Goal: Task Accomplishment & Management: Use online tool/utility

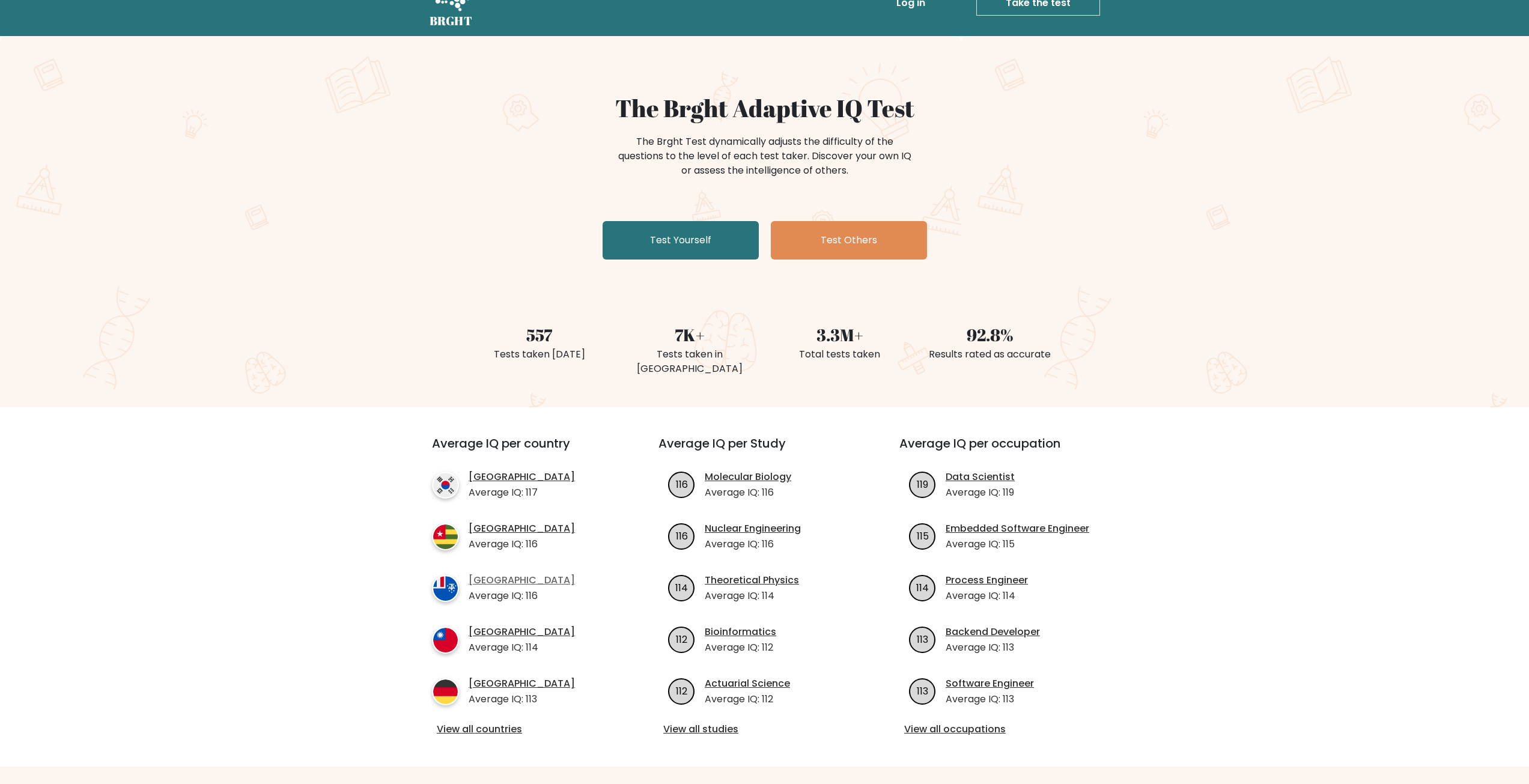
scroll to position [120, 0]
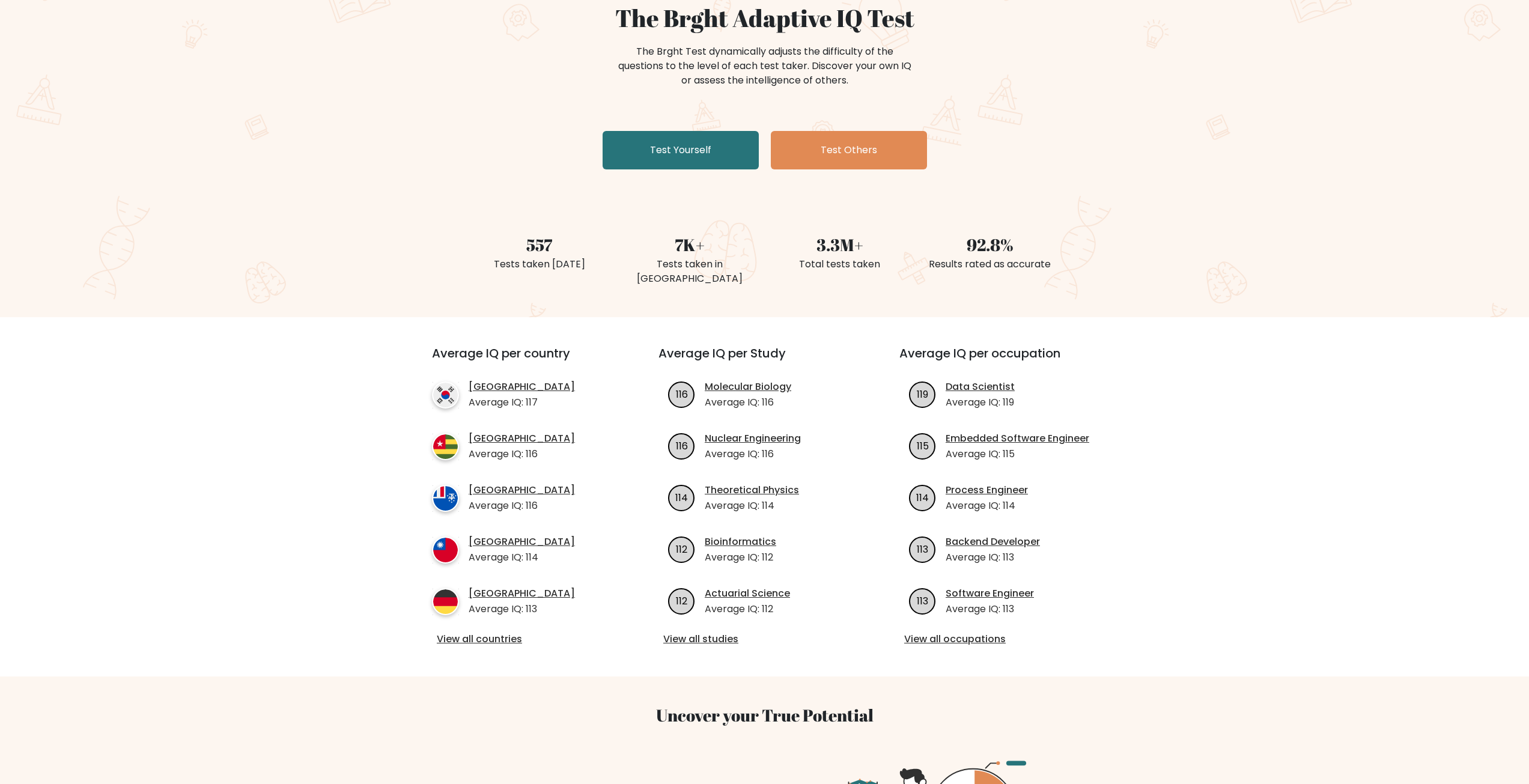
click at [518, 633] on div "View all countries" at bounding box center [523, 640] width 183 height 16
click at [508, 632] on link "View all countries" at bounding box center [524, 639] width 174 height 14
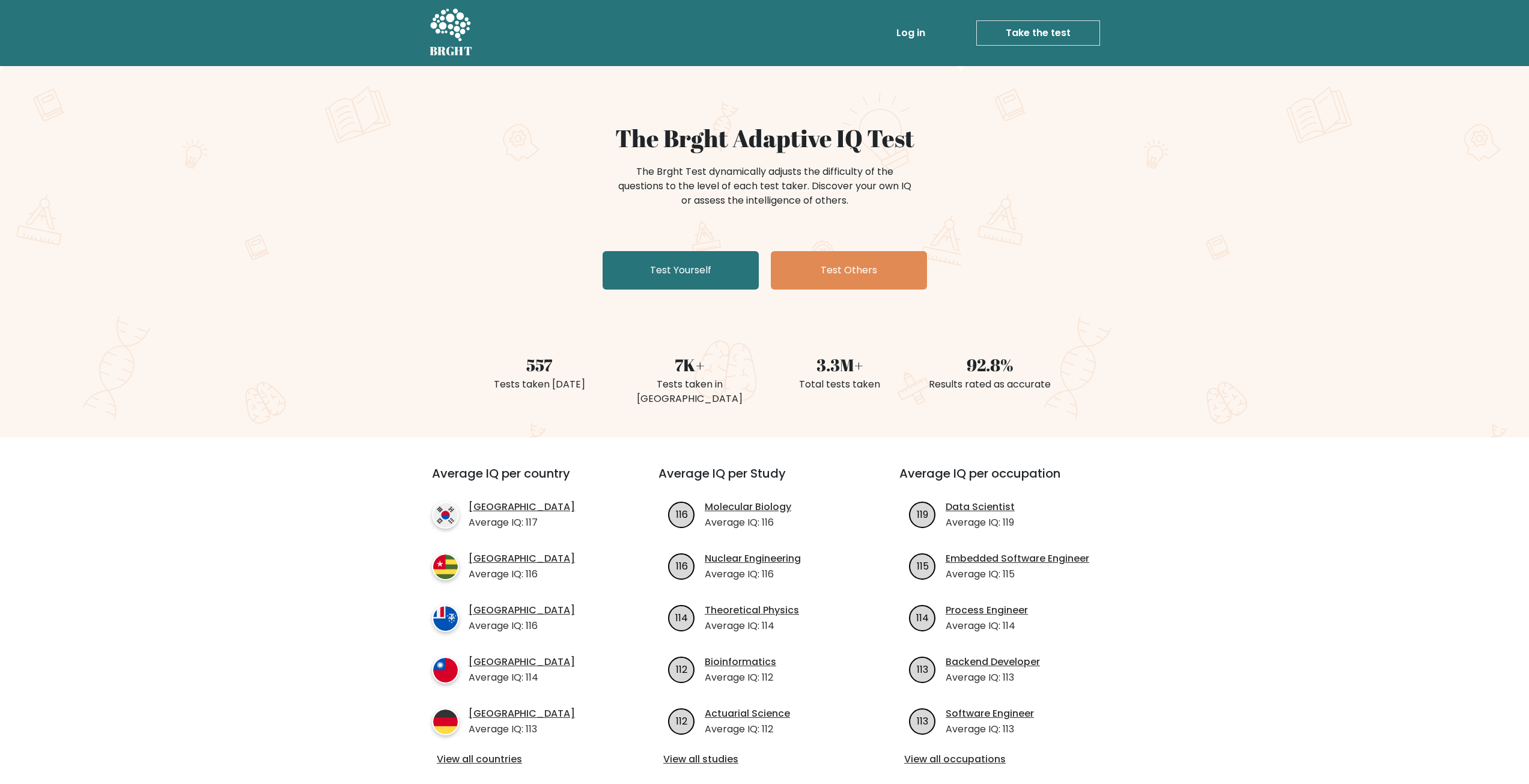
scroll to position [120, 0]
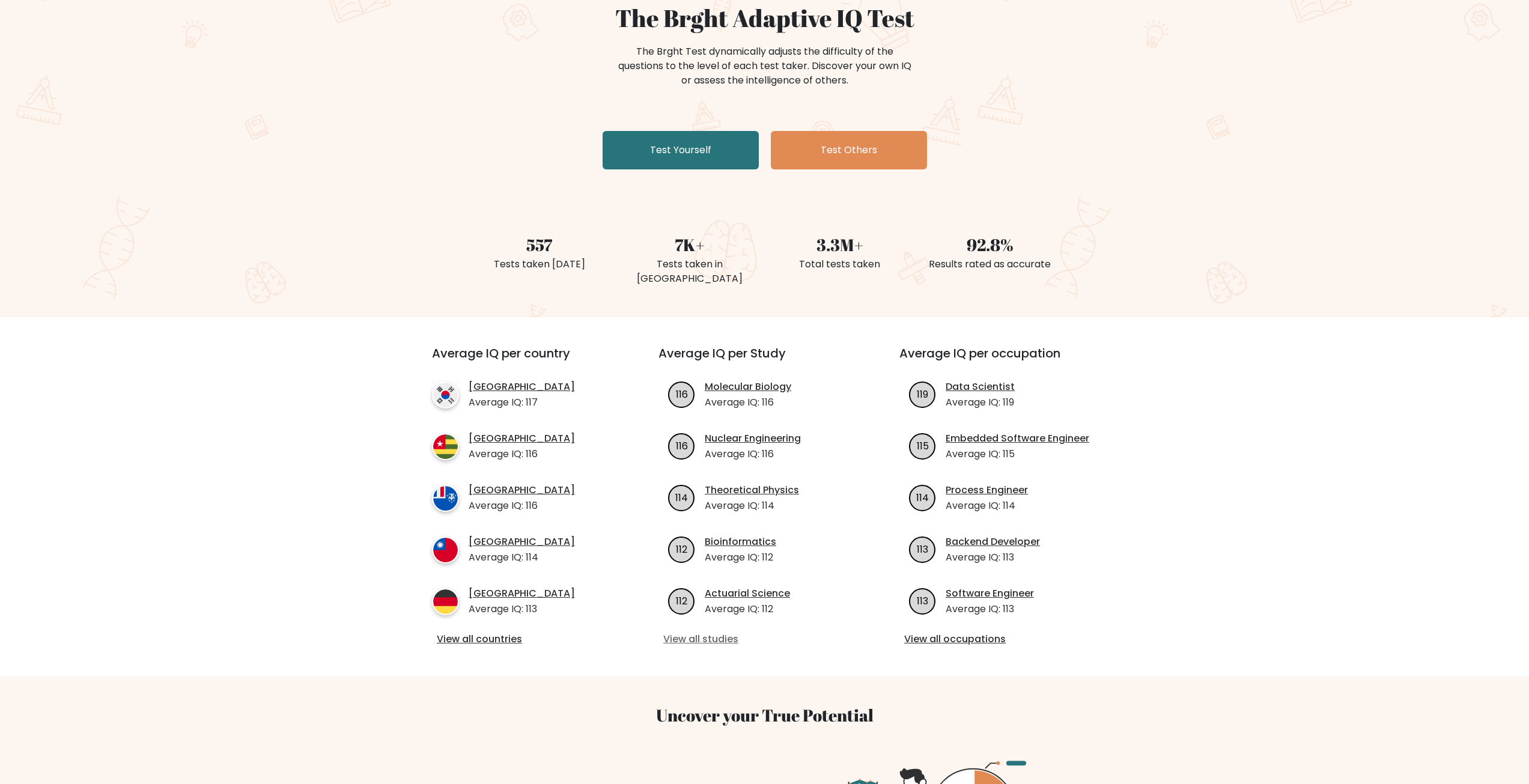
click at [735, 632] on link "View all studies" at bounding box center [764, 639] width 203 height 14
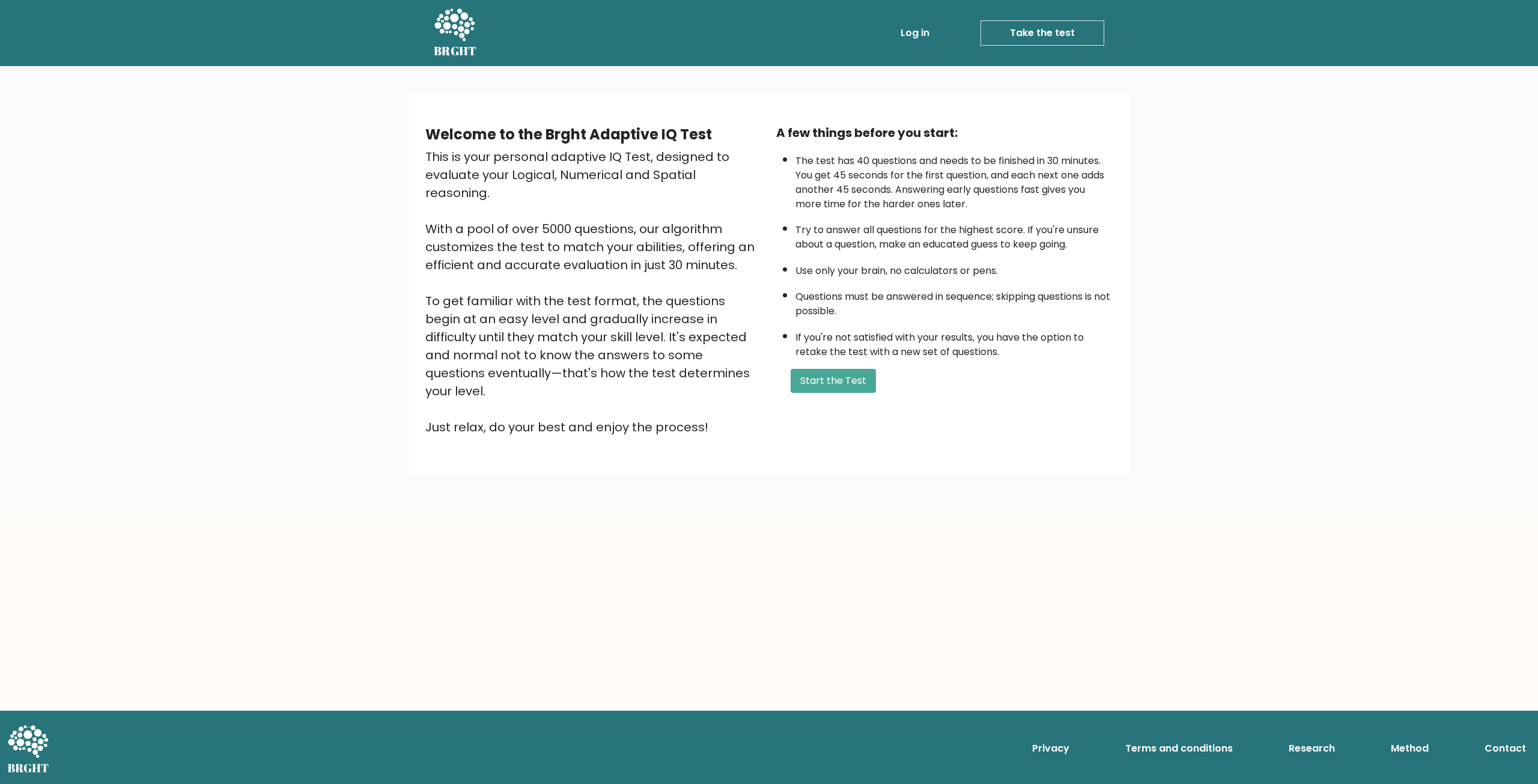
drag, startPoint x: 866, startPoint y: 404, endPoint x: 841, endPoint y: 396, distance: 26.2
click at [864, 405] on div "Welcome to the Brght Adaptive IQ Test This is your personal adaptive IQ Test, d…" at bounding box center [769, 285] width 702 height 322
click at [841, 394] on div "A few things before you start: The test has 40 questions and needs to be finish…" at bounding box center [945, 280] width 351 height 312
click at [846, 390] on button "Start the Test" at bounding box center [833, 381] width 85 height 24
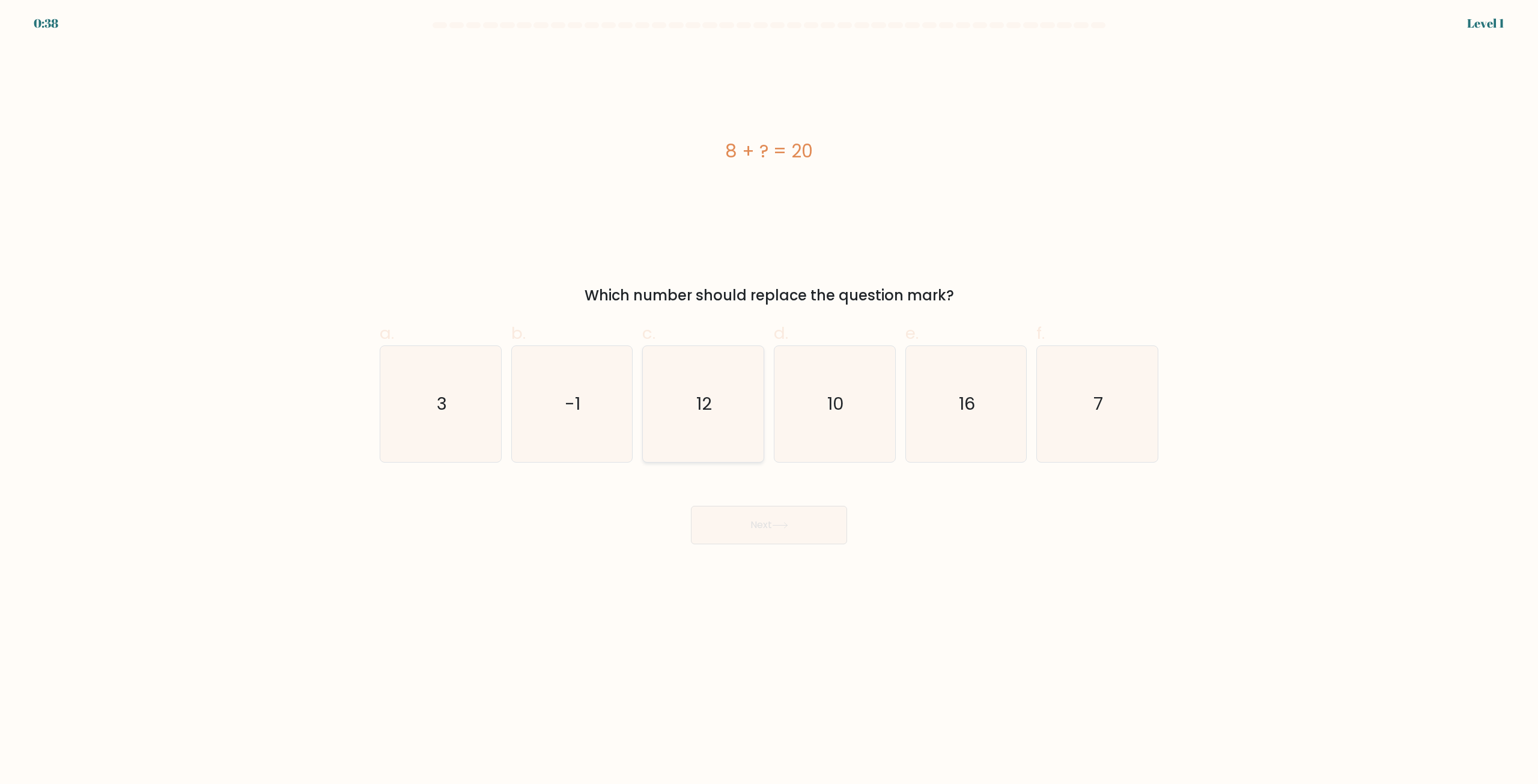
click at [704, 415] on text "12" at bounding box center [705, 404] width 16 height 24
click at [769, 400] on input "c. 12" at bounding box center [769, 396] width 1 height 8
radio input "true"
click at [768, 518] on button "Next" at bounding box center [769, 525] width 156 height 38
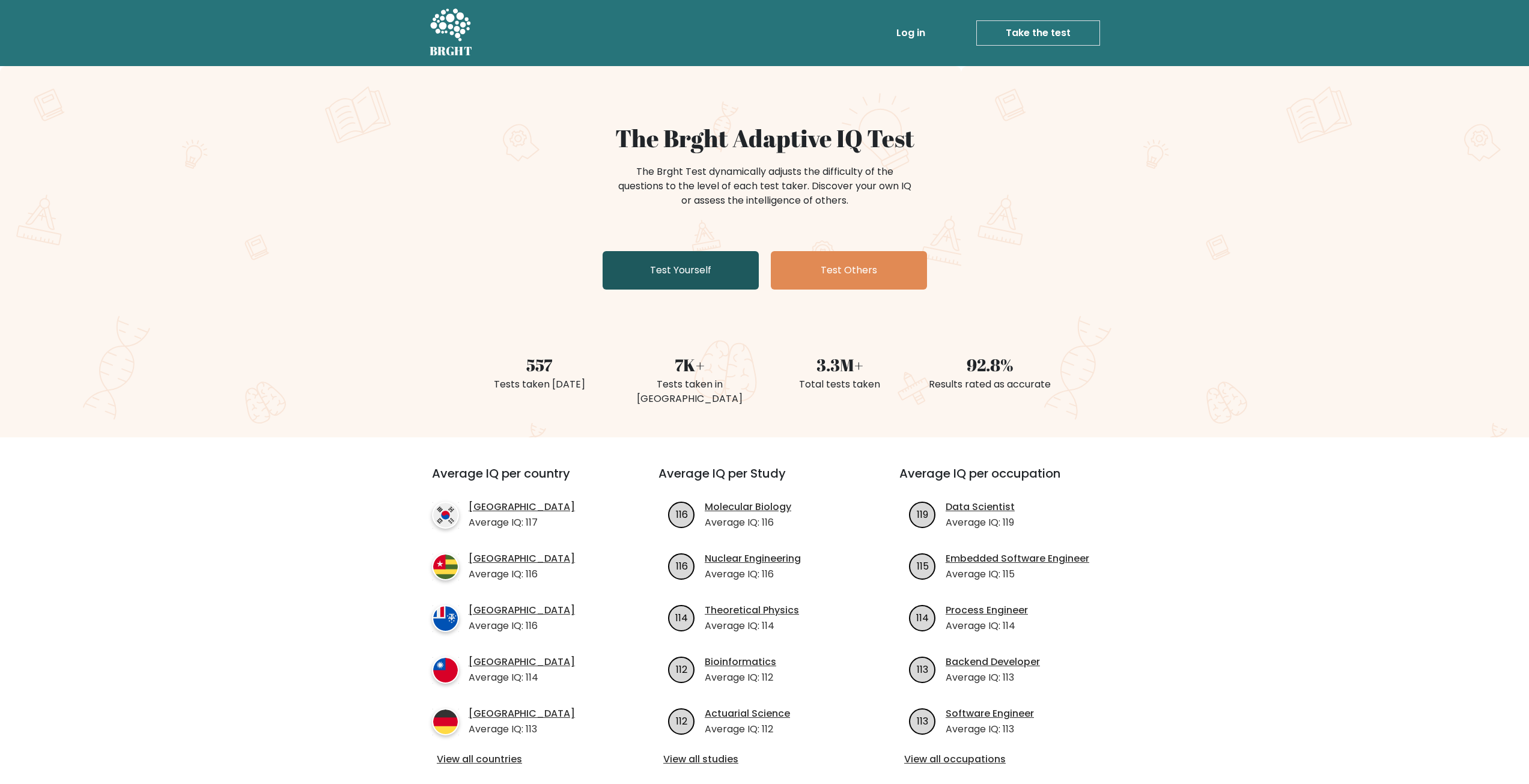
click at [675, 267] on link "Test Yourself" at bounding box center [680, 270] width 156 height 38
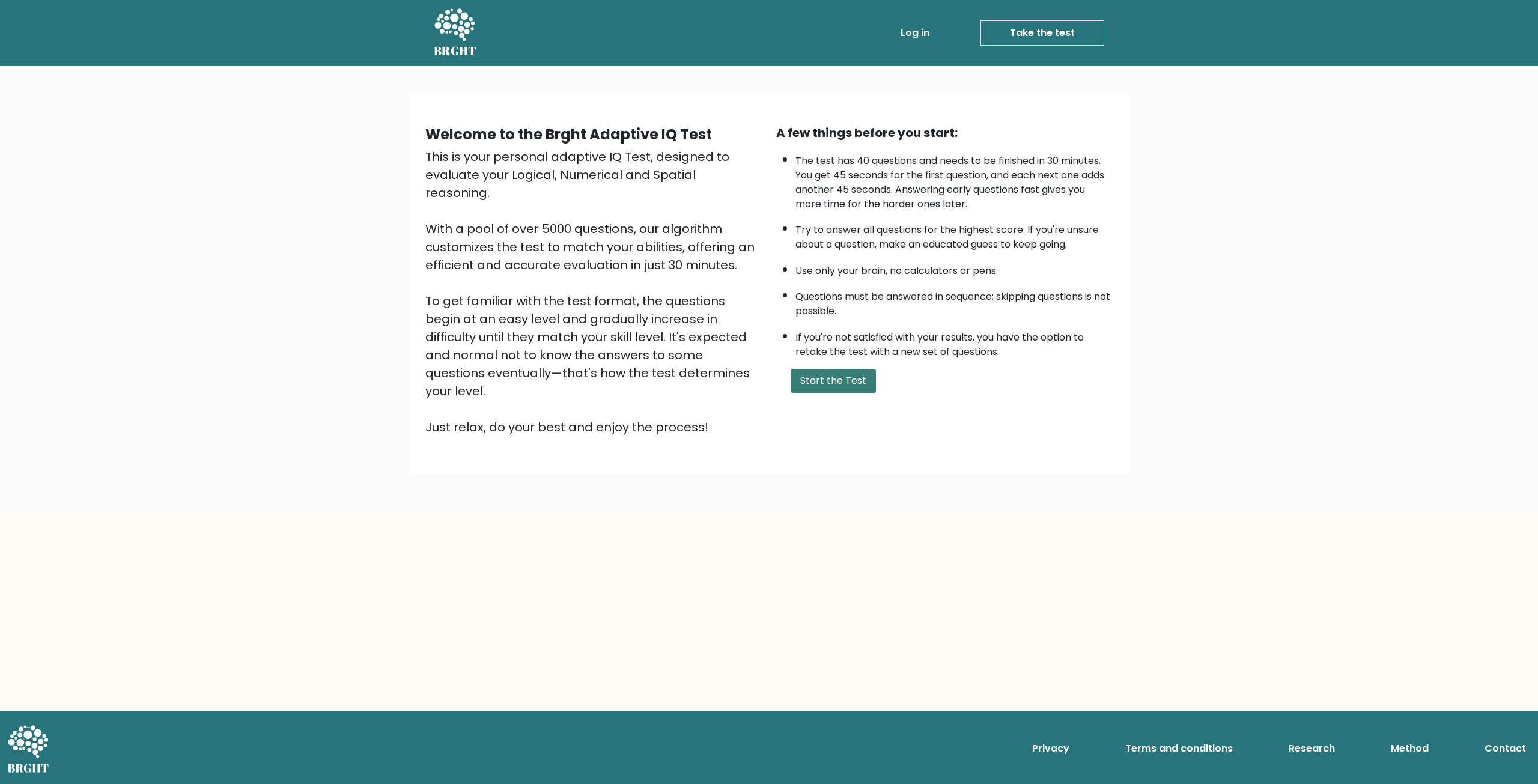
click at [808, 372] on button "Start the Test" at bounding box center [833, 381] width 85 height 24
click at [826, 369] on button "Start the Test" at bounding box center [833, 381] width 85 height 24
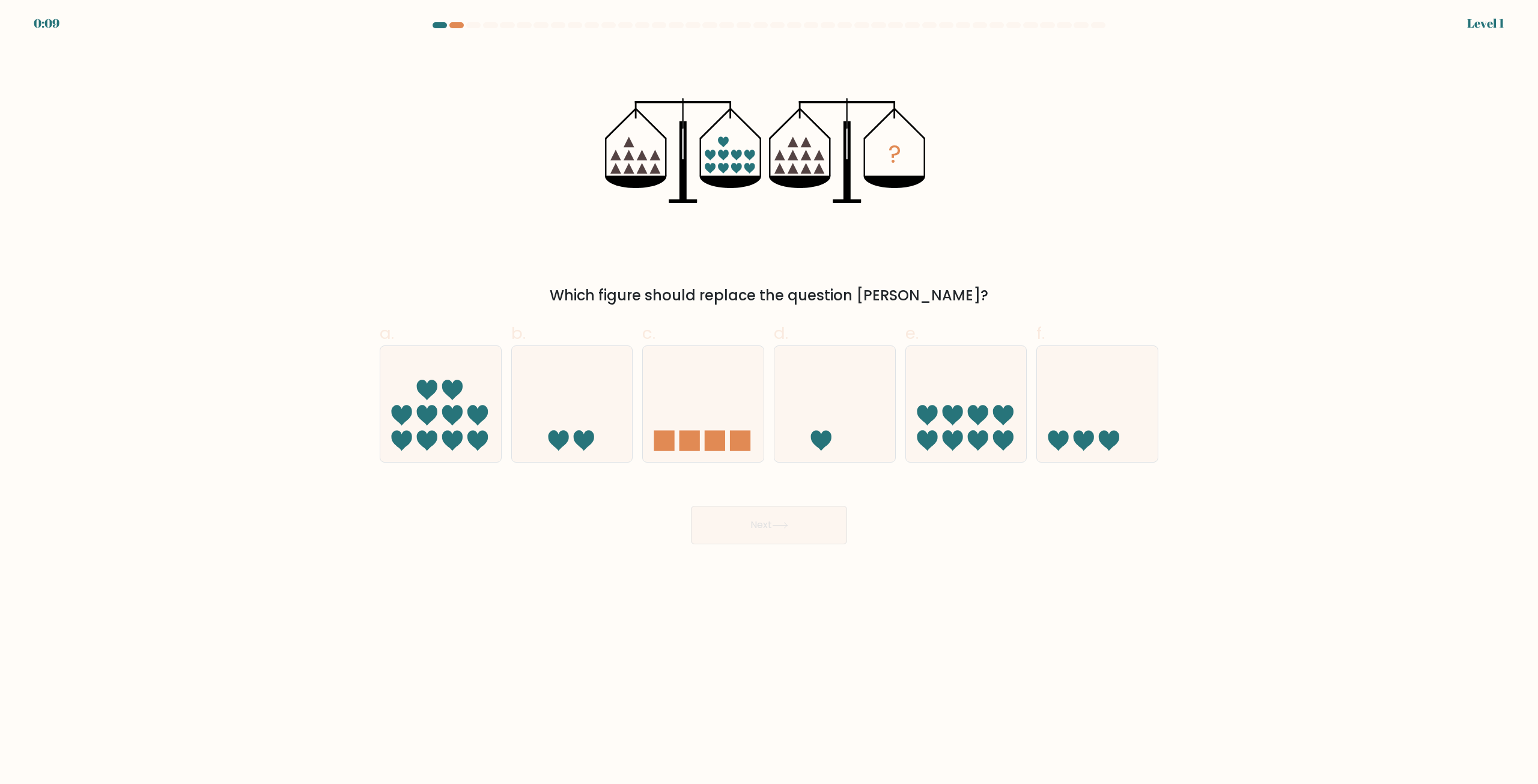
click at [434, 22] on div "0:09 Level 1" at bounding box center [769, 16] width 1538 height 32
click at [436, 22] on div "0:08 Level 1" at bounding box center [769, 16] width 1538 height 32
drag, startPoint x: 437, startPoint y: 24, endPoint x: 246, endPoint y: 0, distance: 192.5
click at [436, 24] on div at bounding box center [439, 25] width 14 height 6
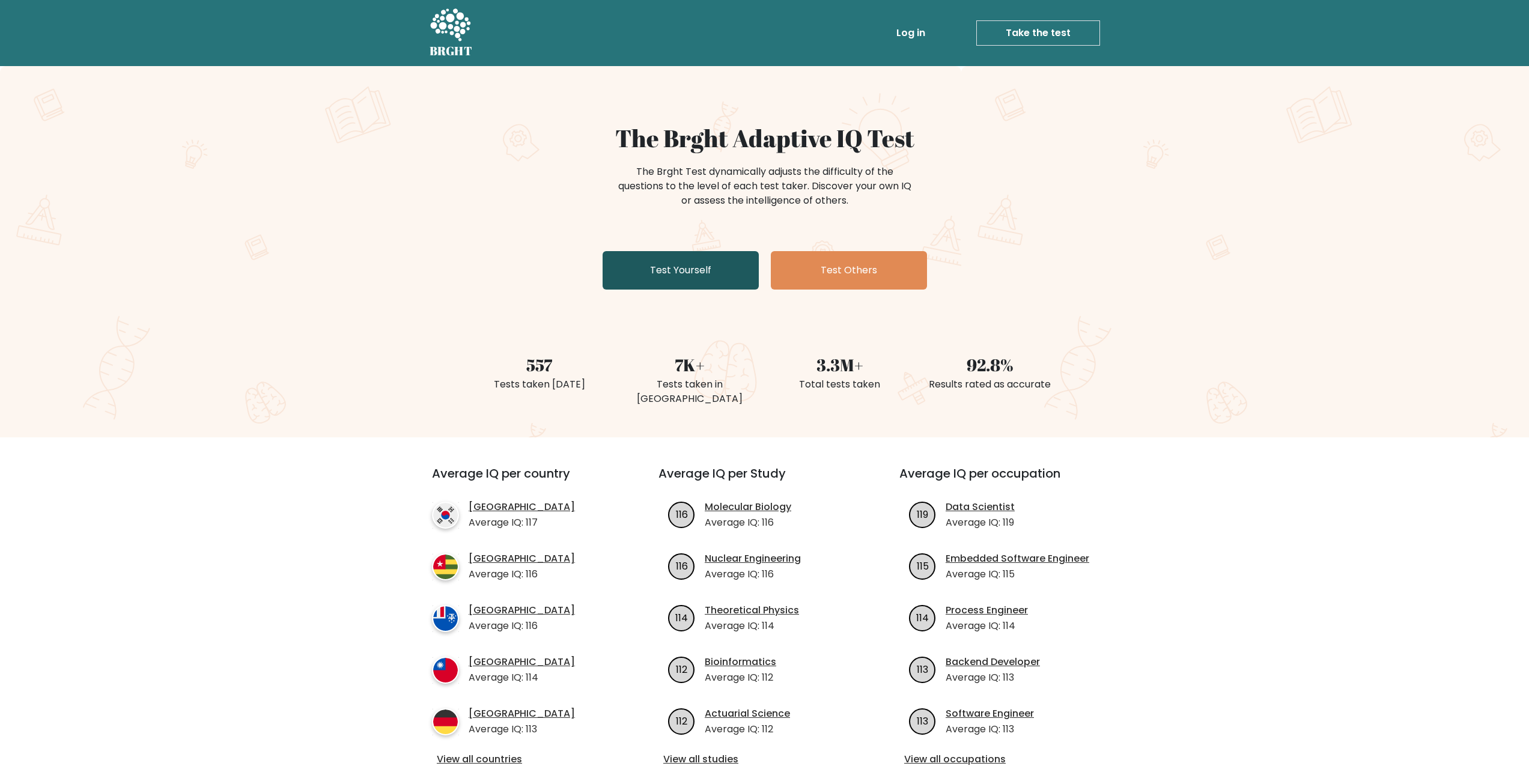
click at [666, 271] on link "Test Yourself" at bounding box center [680, 270] width 156 height 38
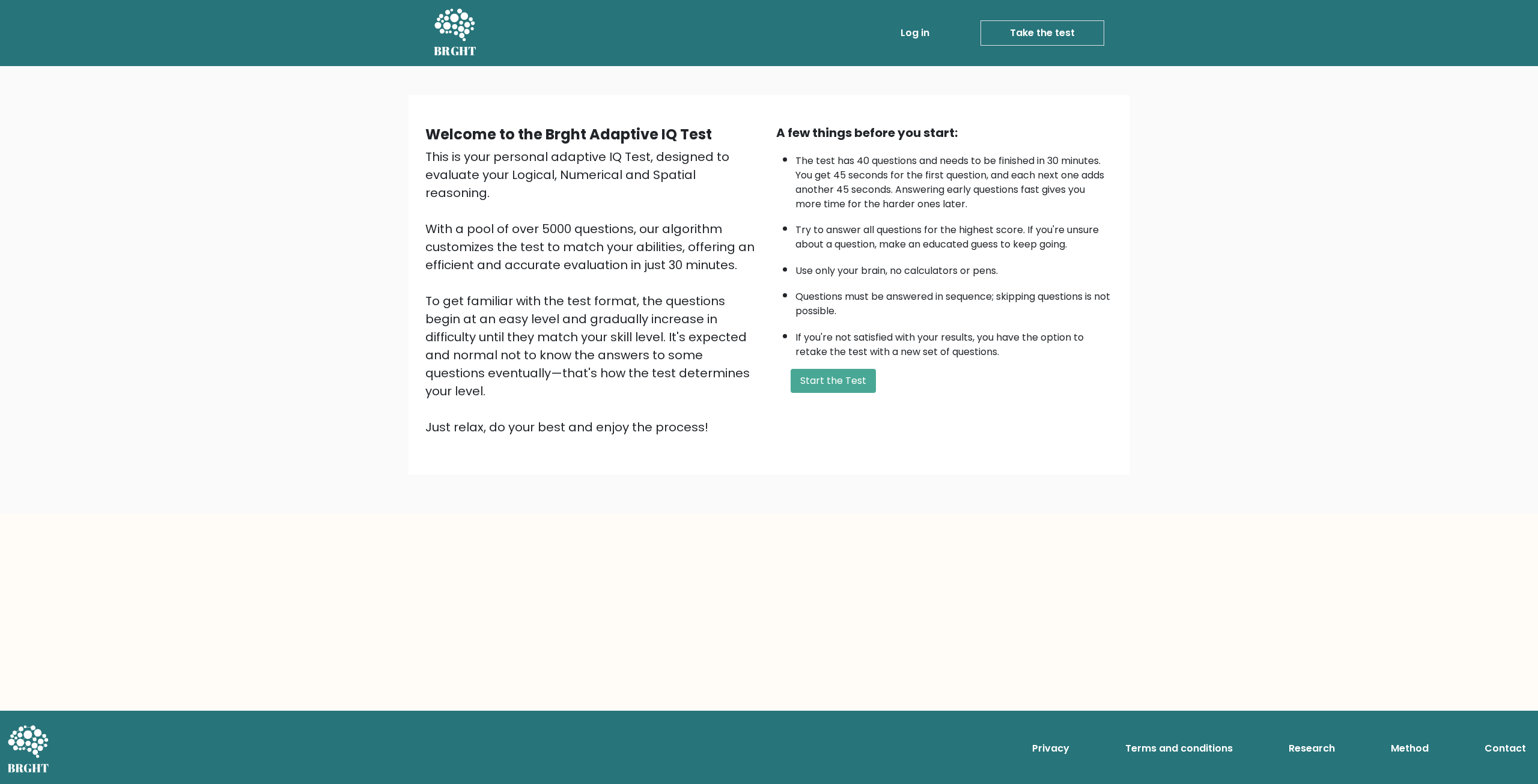
click at [875, 386] on form "Start the Test" at bounding box center [945, 381] width 336 height 24
click at [853, 382] on button "Start the Test" at bounding box center [833, 381] width 85 height 24
